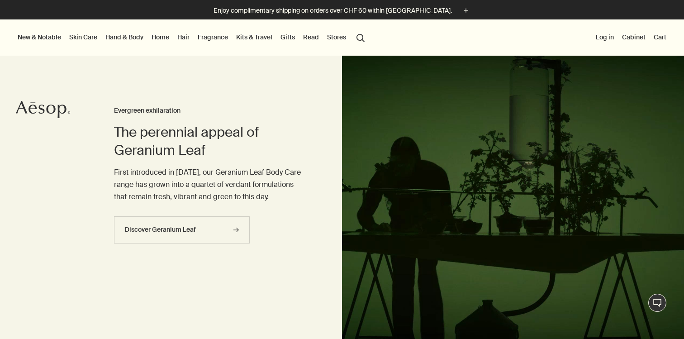
click at [182, 38] on link "Hair" at bounding box center [184, 37] width 16 height 12
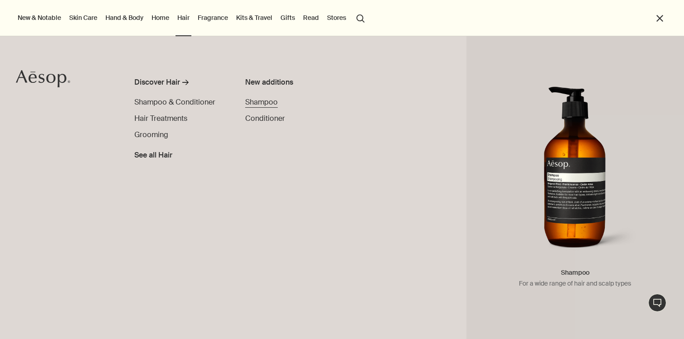
click at [266, 104] on span "Shampoo" at bounding box center [261, 101] width 33 height 9
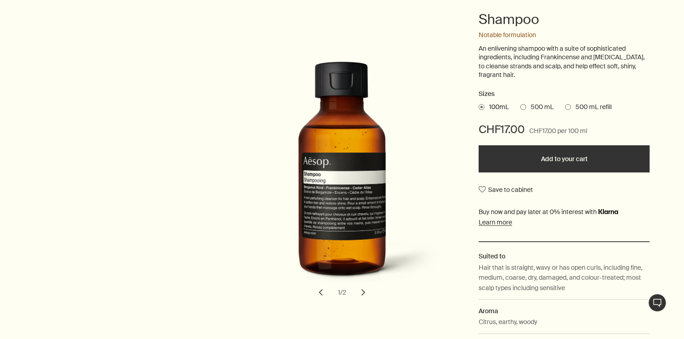
scroll to position [179, 0]
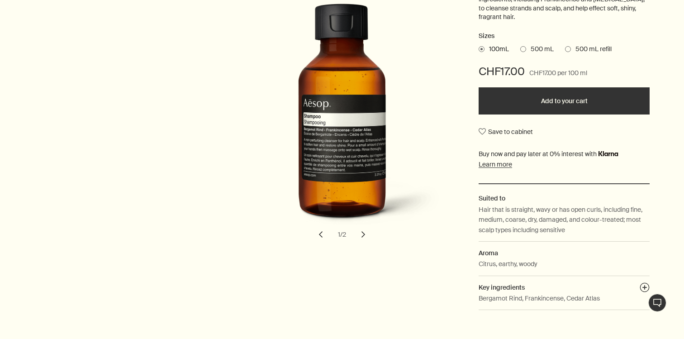
click at [526, 46] on span at bounding box center [523, 49] width 6 height 6
click at [520, 46] on input "500 mL" at bounding box center [520, 48] width 0 height 6
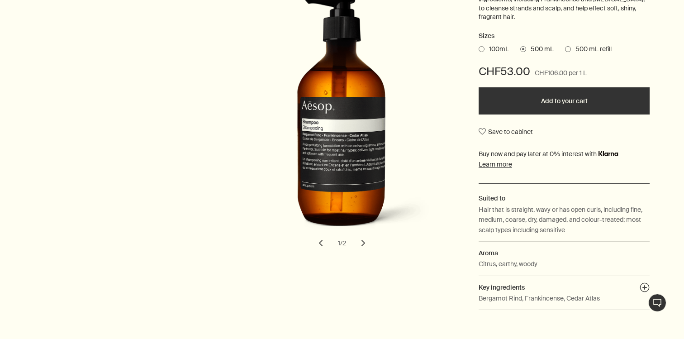
click at [500, 48] on span "100mL" at bounding box center [496, 49] width 24 height 9
click at [479, 48] on input "100mL" at bounding box center [479, 48] width 0 height 6
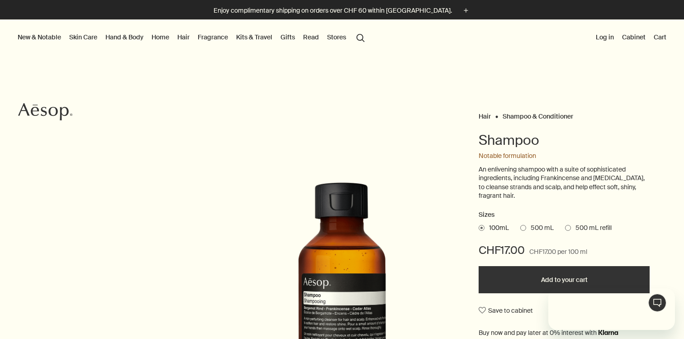
scroll to position [0, 0]
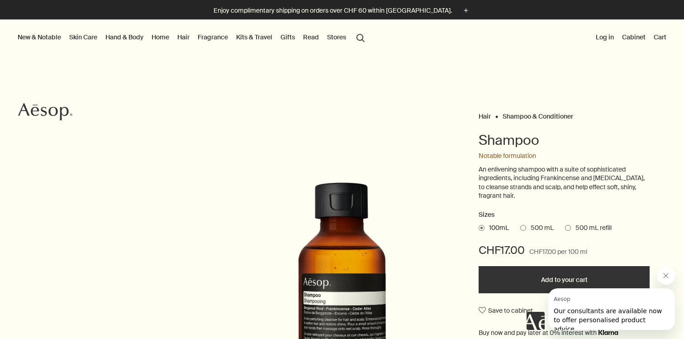
click at [121, 38] on link "Hand & Body" at bounding box center [125, 37] width 42 height 12
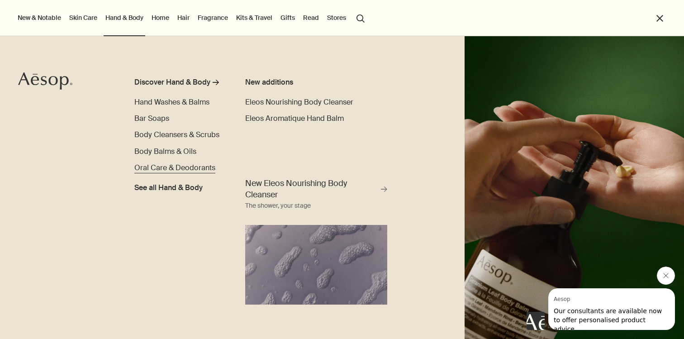
click at [162, 163] on span "Oral Care & Deodorants" at bounding box center [174, 167] width 81 height 9
